Goal: Task Accomplishment & Management: Use online tool/utility

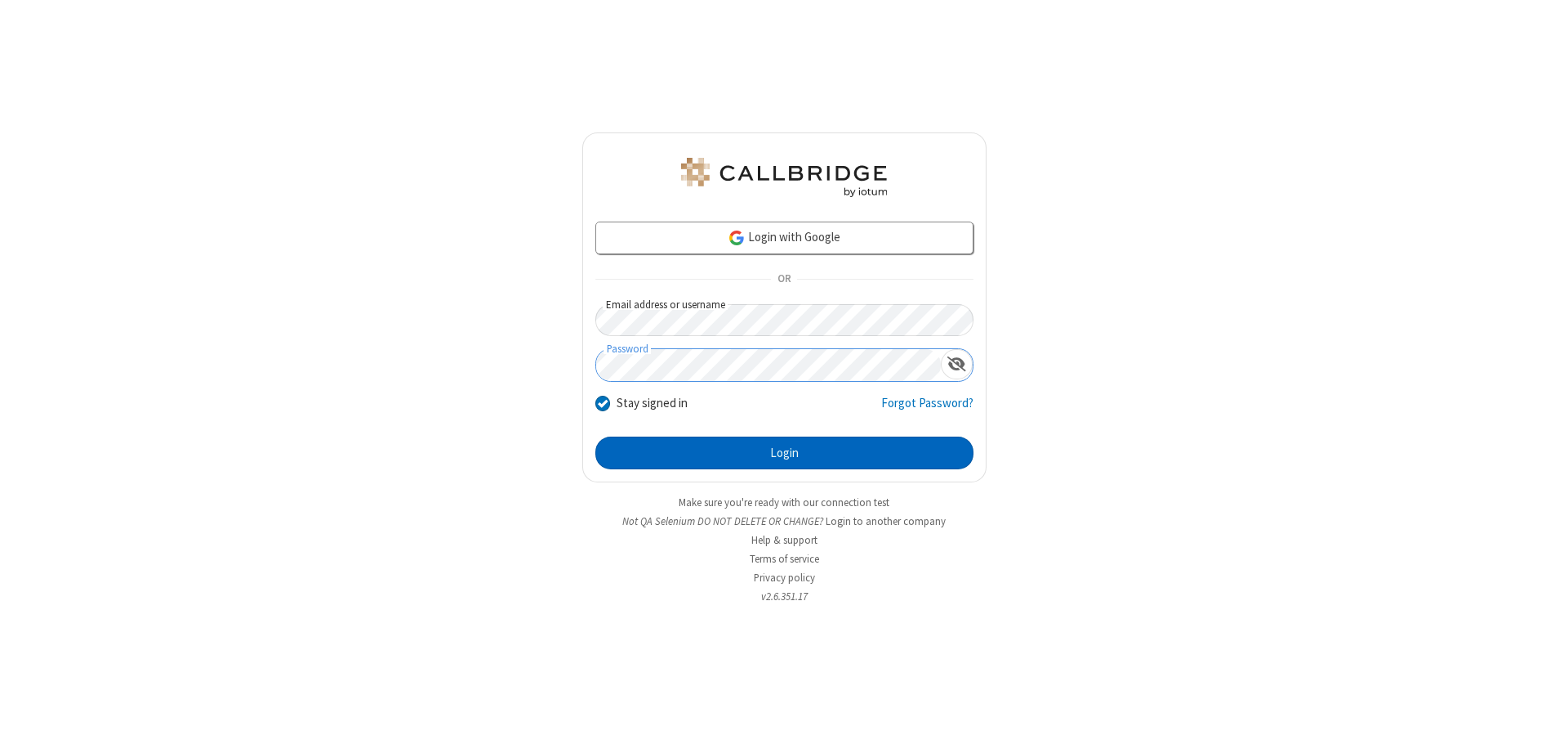
click at [784, 453] on button "Login" at bounding box center [784, 453] width 378 height 33
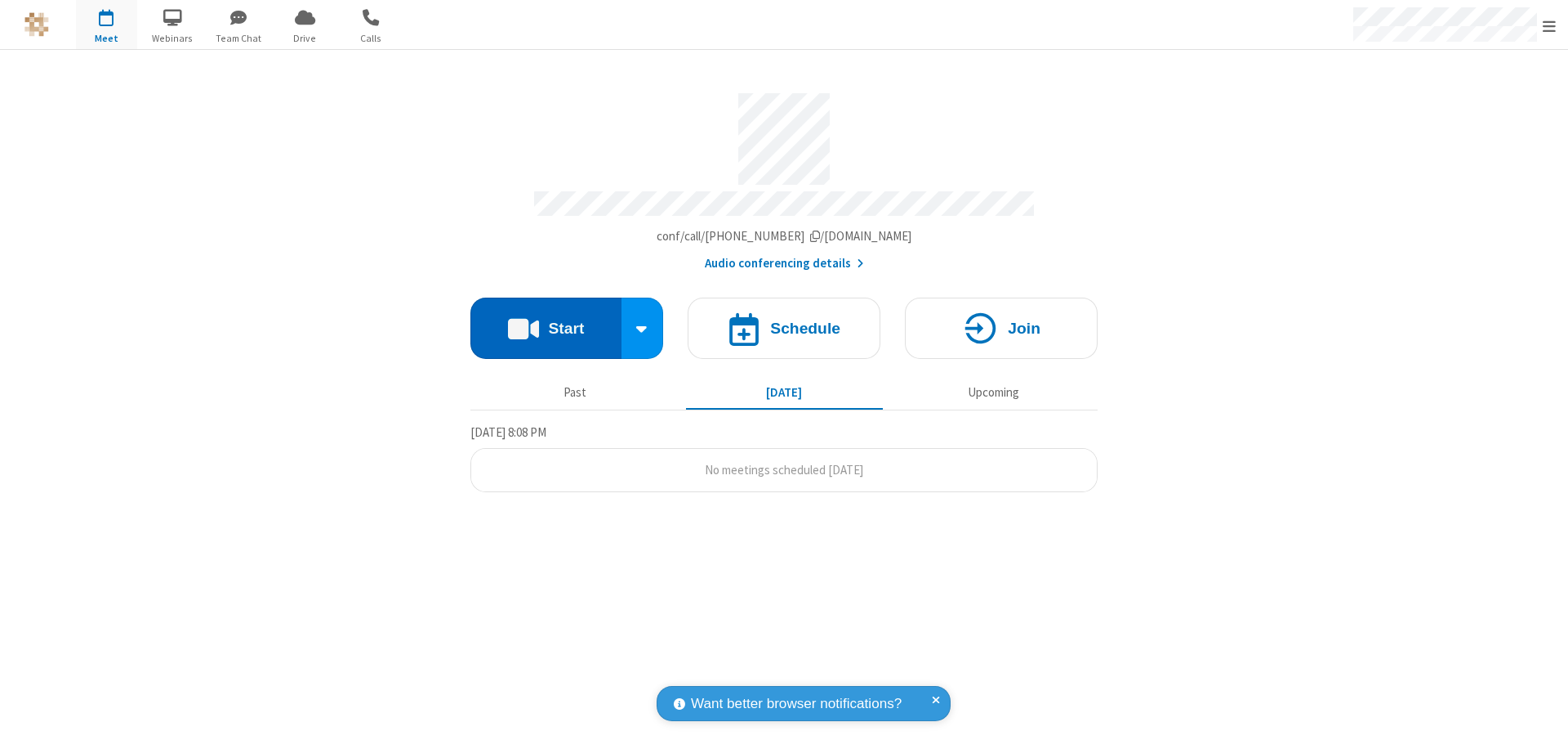
click at [546, 320] on button "Start" at bounding box center [546, 328] width 151 height 62
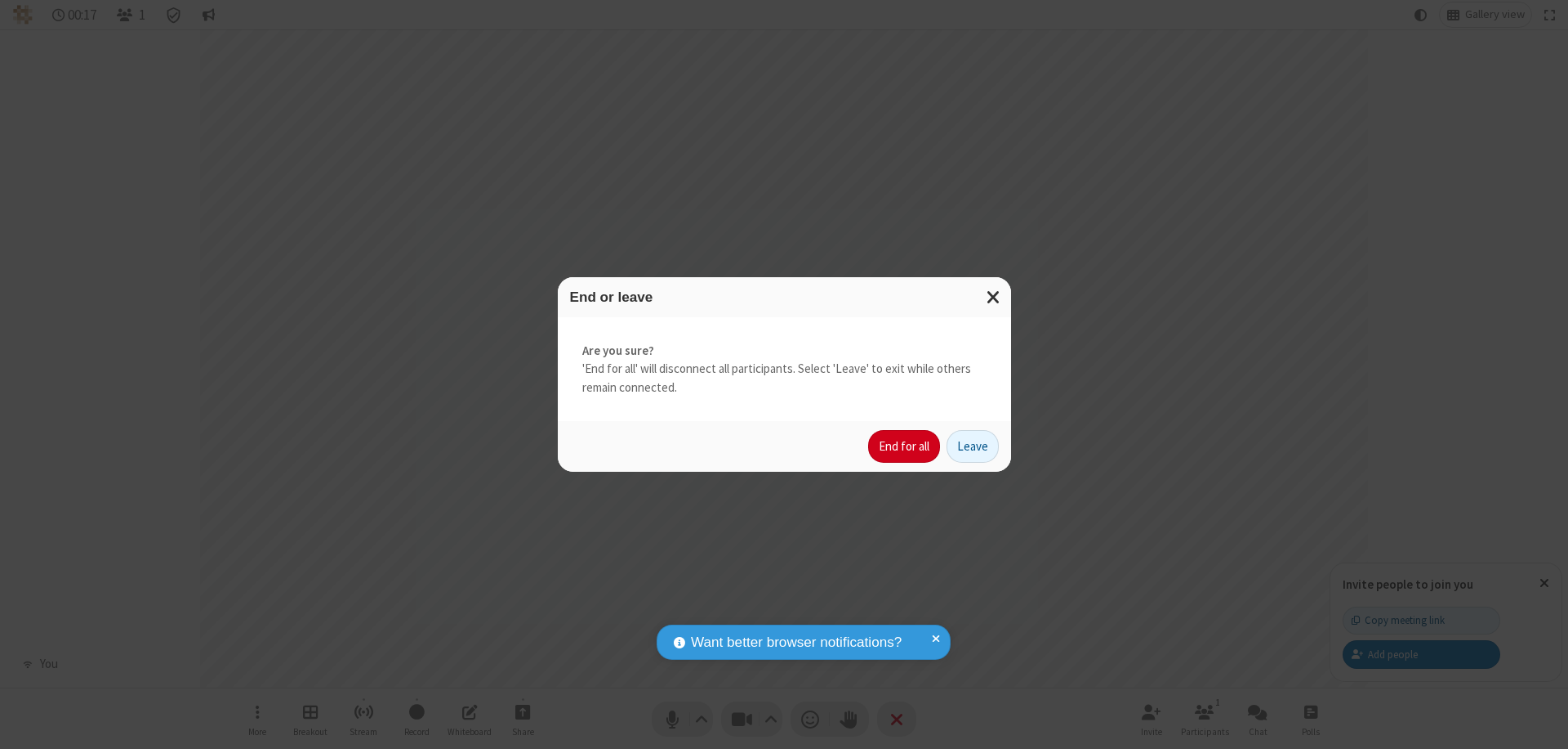
click at [905, 447] on button "End for all" at bounding box center [904, 446] width 72 height 33
